Goal: Information Seeking & Learning: Learn about a topic

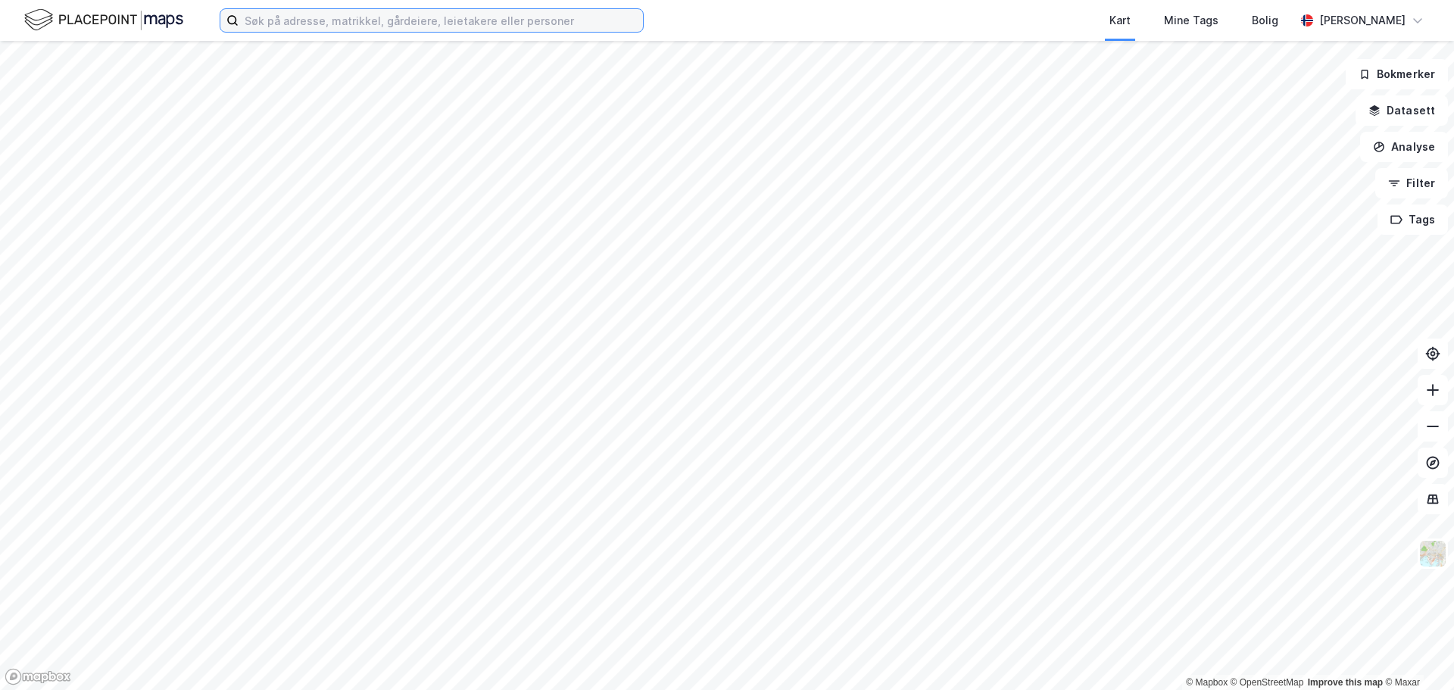
click at [329, 25] on input at bounding box center [441, 20] width 404 height 23
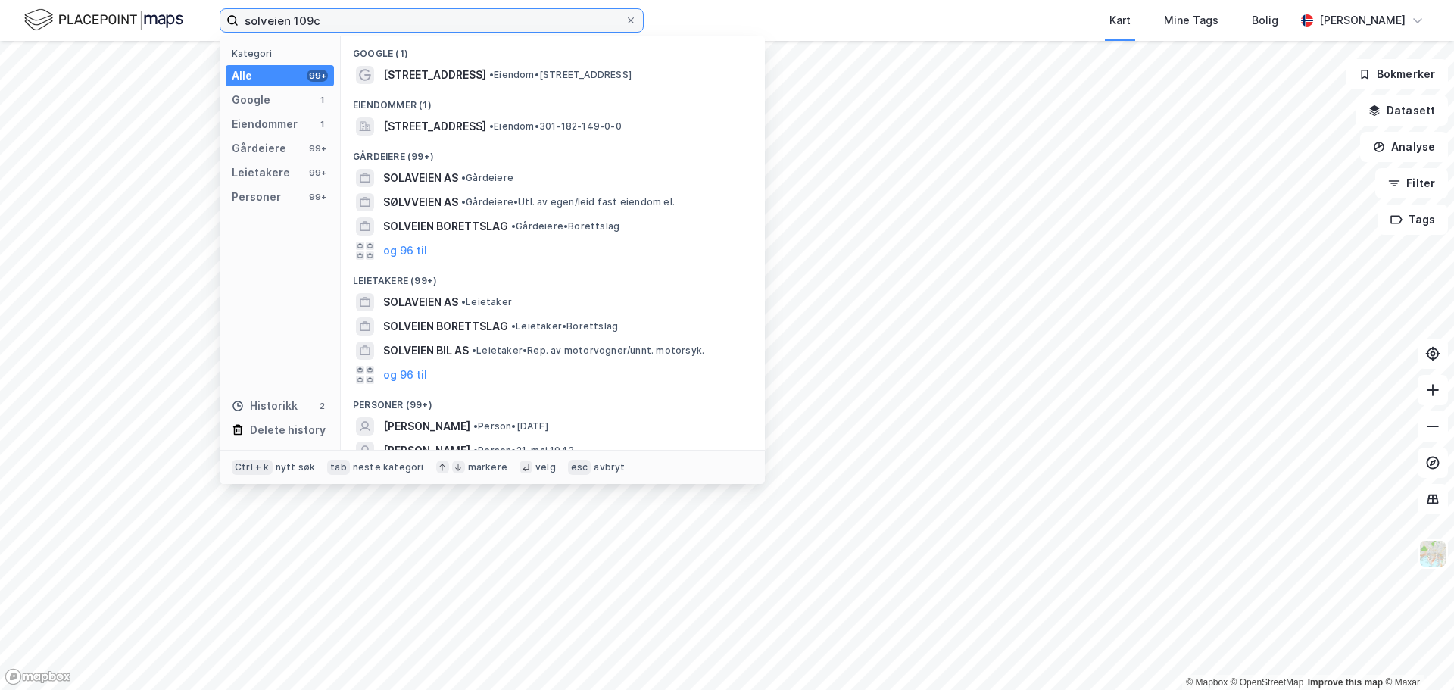
type input "solveien 109c"
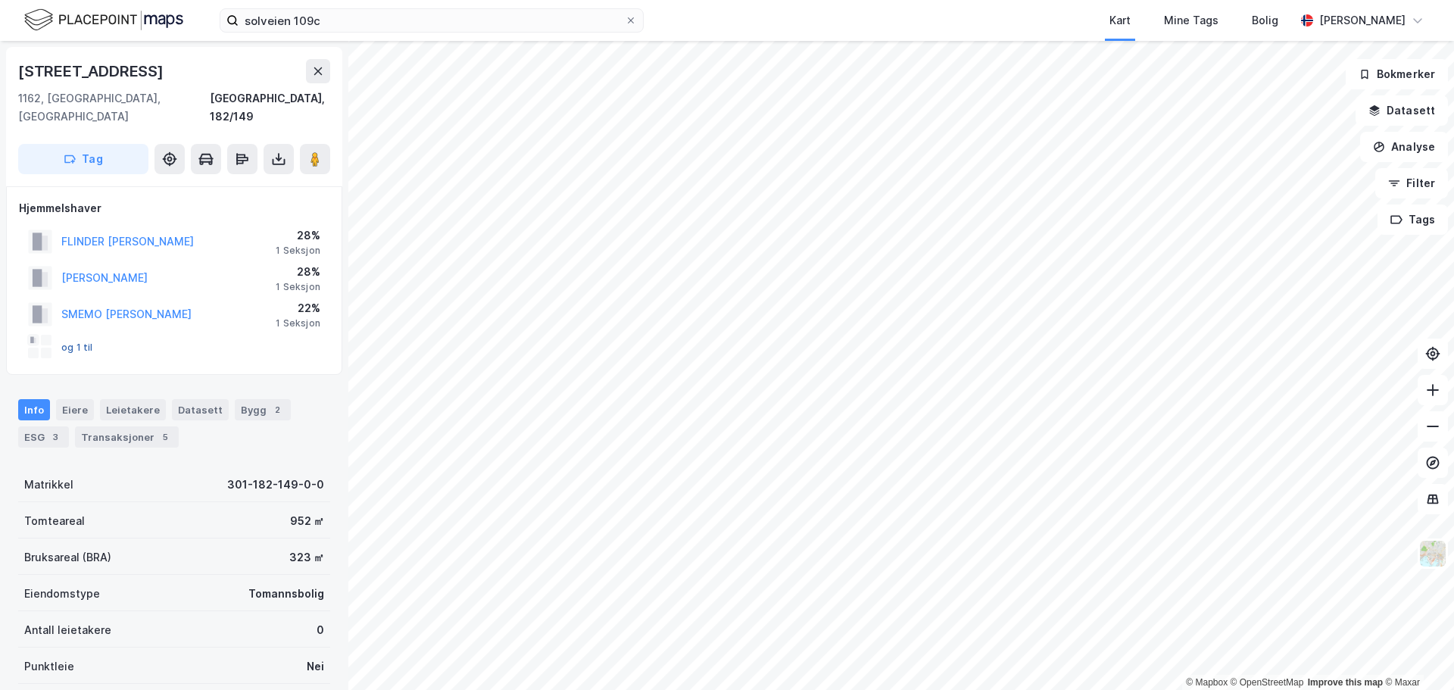
click at [0, 0] on button "og 1 til" at bounding box center [0, 0] width 0 height 0
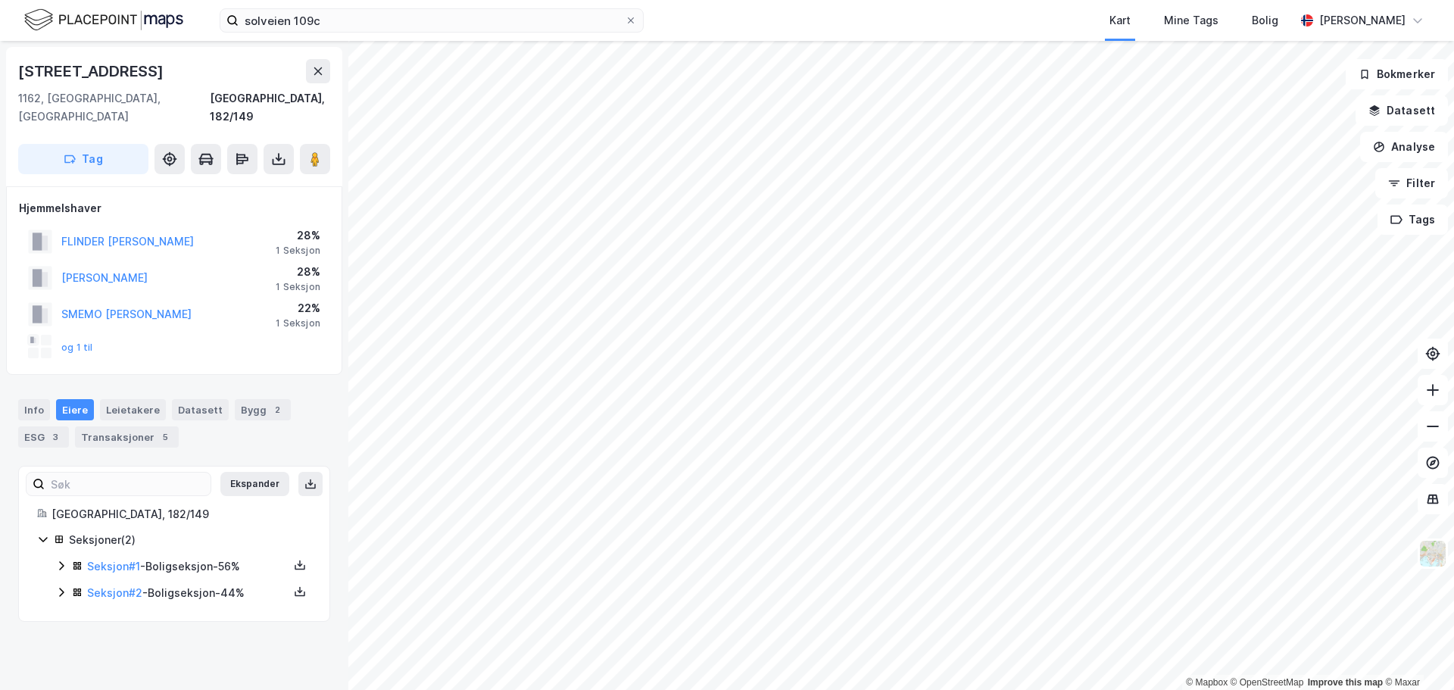
click at [62, 560] on icon at bounding box center [61, 566] width 12 height 12
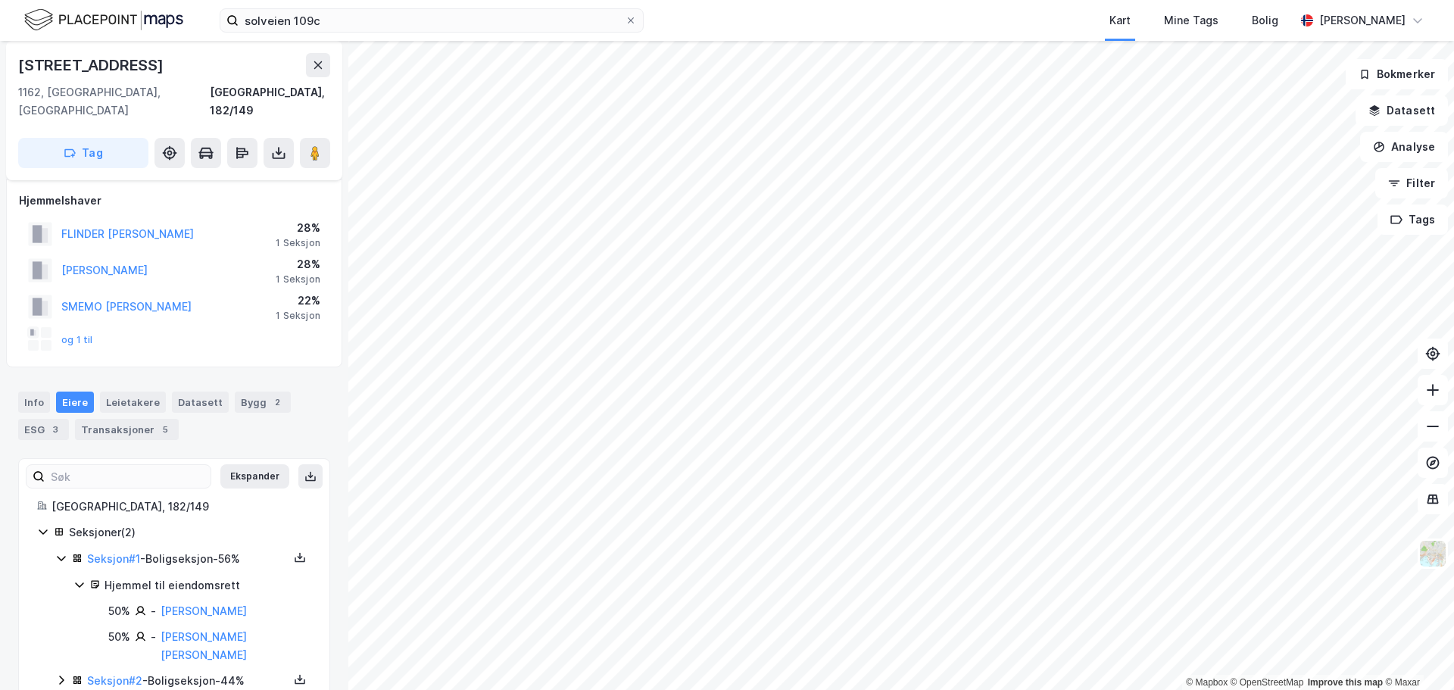
scroll to position [9, 0]
click at [61, 673] on icon at bounding box center [61, 679] width 12 height 12
